Goal: Find specific page/section

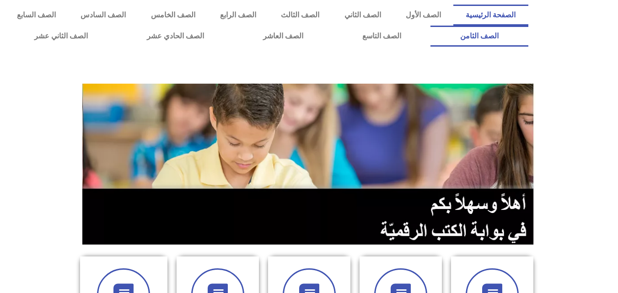
click at [431, 26] on link "الصف الثامن" at bounding box center [479, 36] width 97 height 21
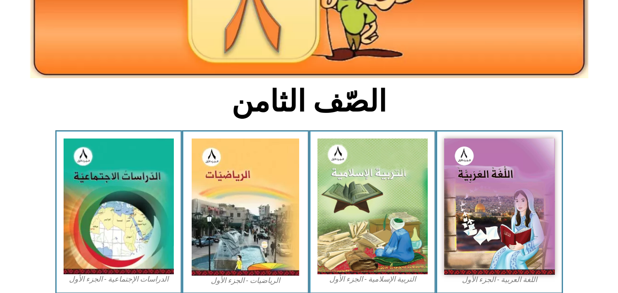
scroll to position [170, 0]
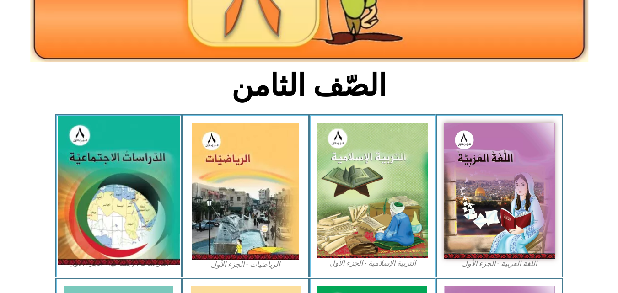
click at [102, 168] on img at bounding box center [119, 191] width 122 height 150
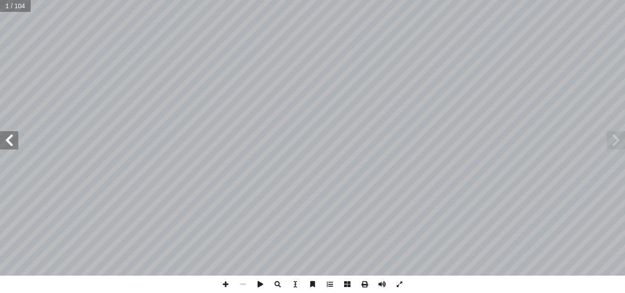
click at [12, 146] on span at bounding box center [9, 140] width 18 height 18
click at [227, 285] on span at bounding box center [225, 284] width 17 height 17
click at [9, 146] on span at bounding box center [9, 140] width 18 height 18
click at [11, 141] on span at bounding box center [9, 140] width 18 height 18
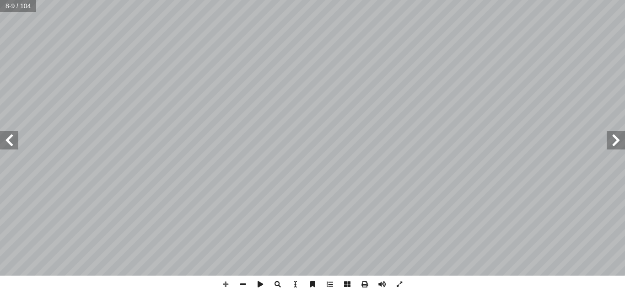
click at [15, 138] on span at bounding box center [9, 140] width 18 height 18
click at [227, 285] on span at bounding box center [225, 284] width 17 height 17
click at [621, 137] on span at bounding box center [616, 140] width 18 height 18
